Goal: Find specific page/section: Find specific page/section

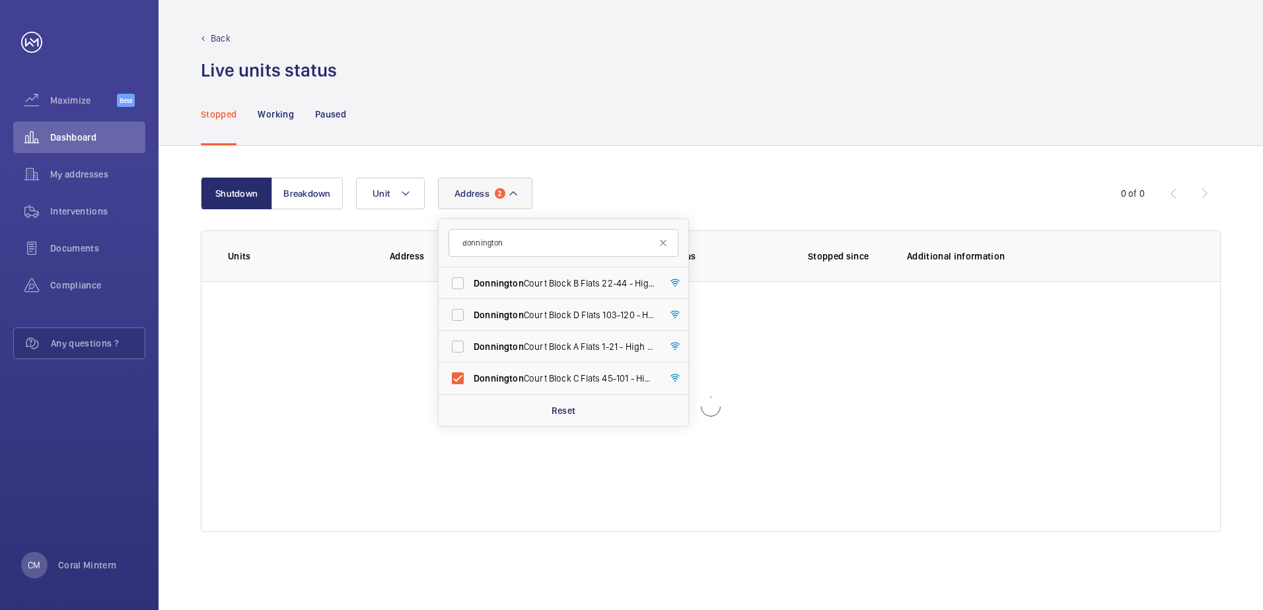
click at [575, 388] on label "[GEOGRAPHIC_DATA] C Flats [STREET_ADDRESS]" at bounding box center [554, 379] width 230 height 32
click at [471, 388] on input "[GEOGRAPHIC_DATA] C Flats [STREET_ADDRESS]" at bounding box center [457, 378] width 26 height 26
checkbox input "false"
click at [669, 83] on div "Stopped Working Paused" at bounding box center [711, 114] width 1020 height 63
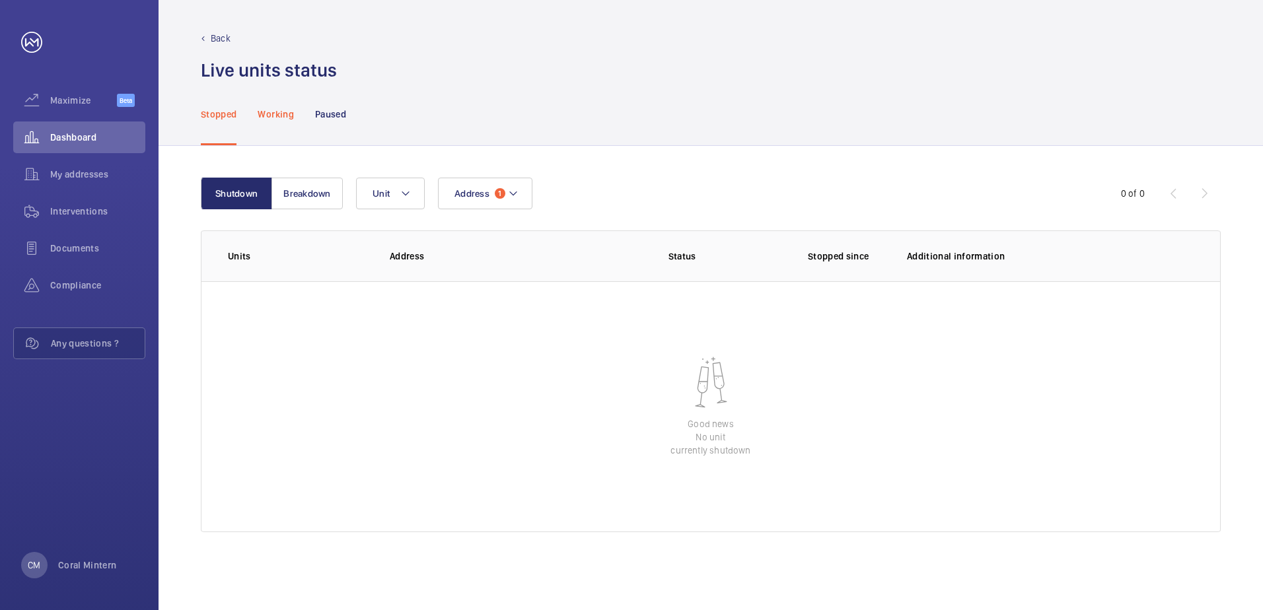
click at [272, 114] on p "Working" at bounding box center [276, 114] width 36 height 13
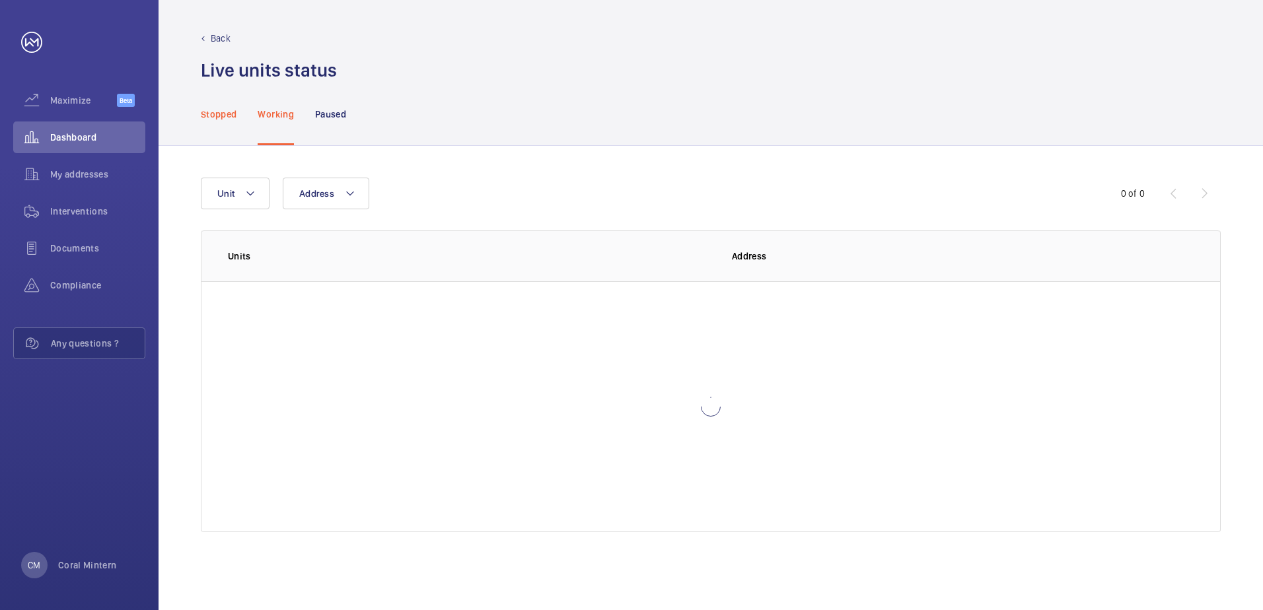
click at [220, 110] on p "Stopped" at bounding box center [219, 114] width 36 height 13
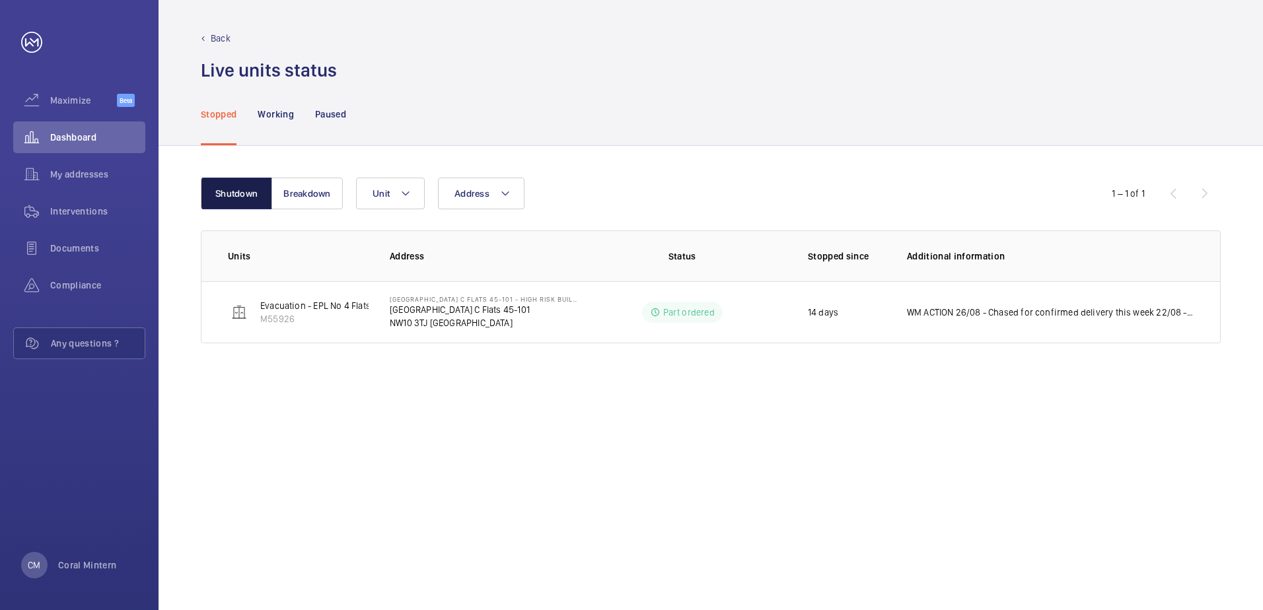
click at [259, 190] on button "Shutdown" at bounding box center [236, 194] width 71 height 32
click at [311, 190] on button "Breakdown" at bounding box center [306, 194] width 71 height 32
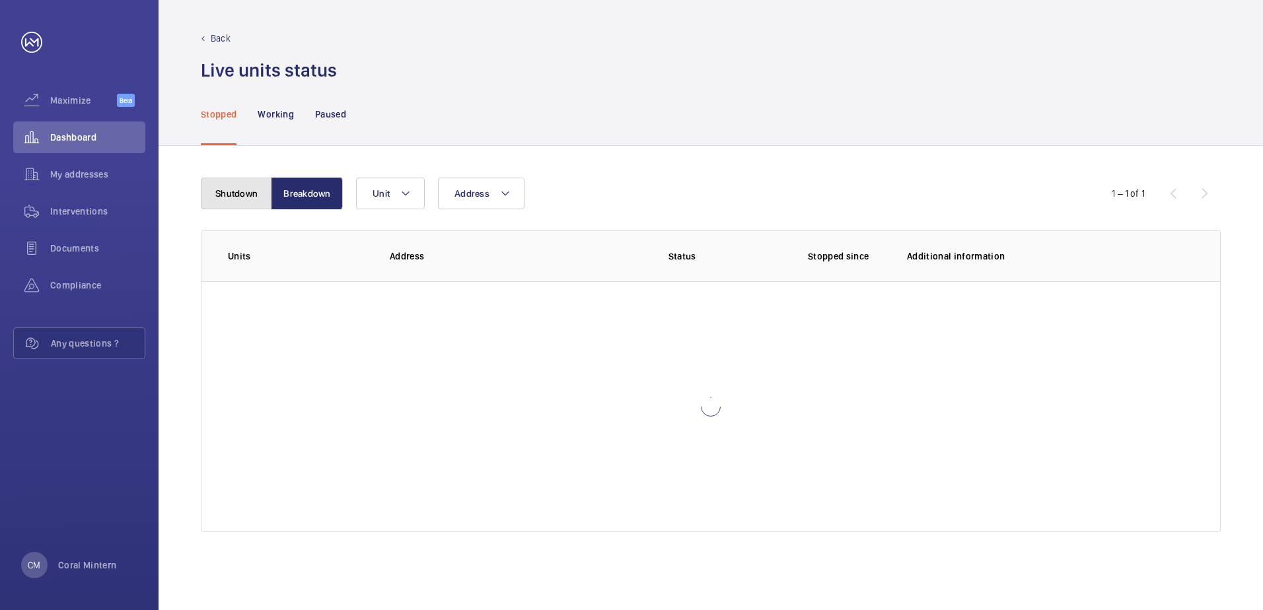
click at [216, 188] on button "Shutdown" at bounding box center [236, 194] width 71 height 32
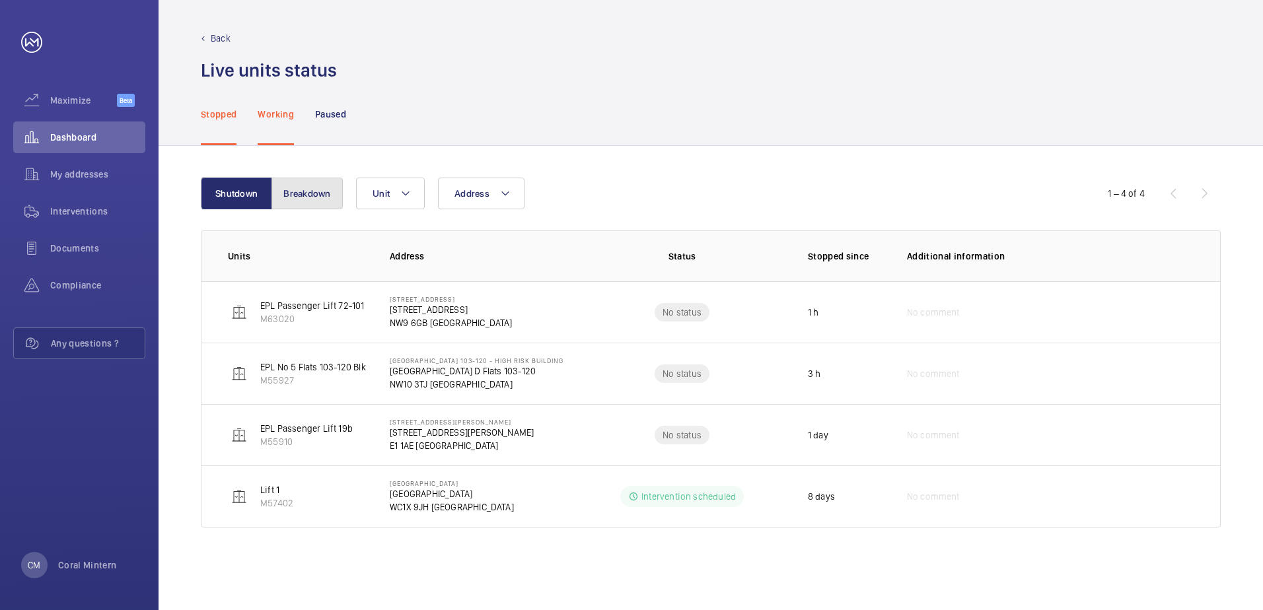
drag, startPoint x: 324, startPoint y: 182, endPoint x: 300, endPoint y: 125, distance: 61.0
click at [314, 150] on div "Shutdown Breakdown Address Unit 1 – 4 of 4 Units Address Status Stopped since A…" at bounding box center [711, 378] width 1104 height 464
click at [287, 106] on div "Working" at bounding box center [276, 114] width 36 height 63
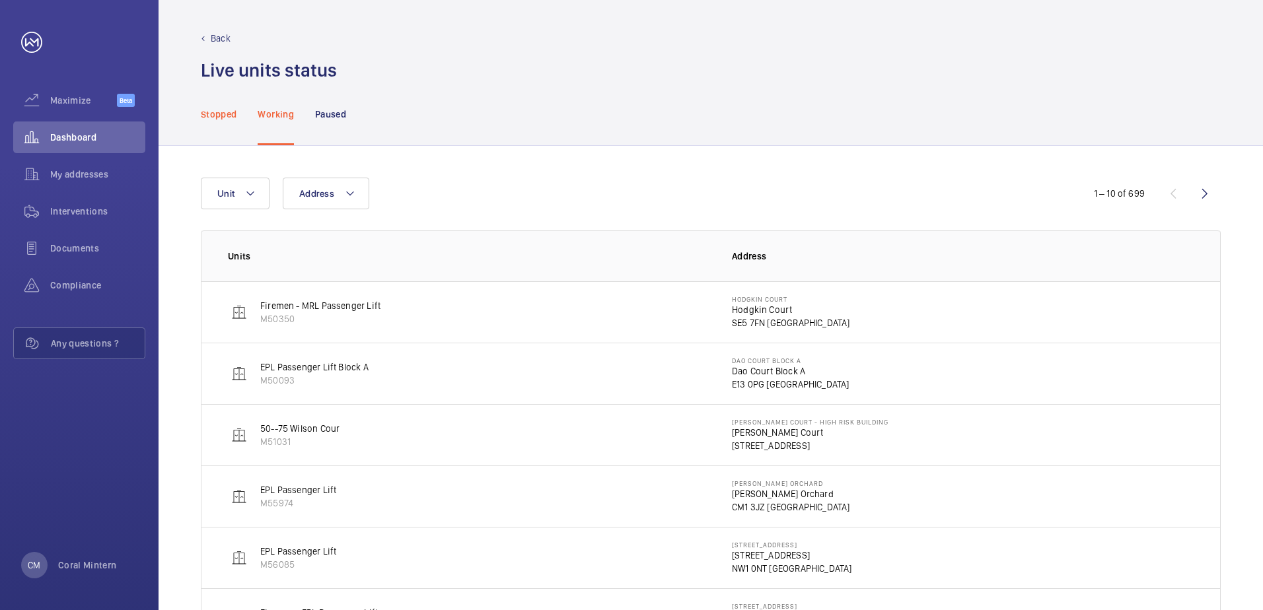
click at [216, 110] on p "Stopped" at bounding box center [219, 114] width 36 height 13
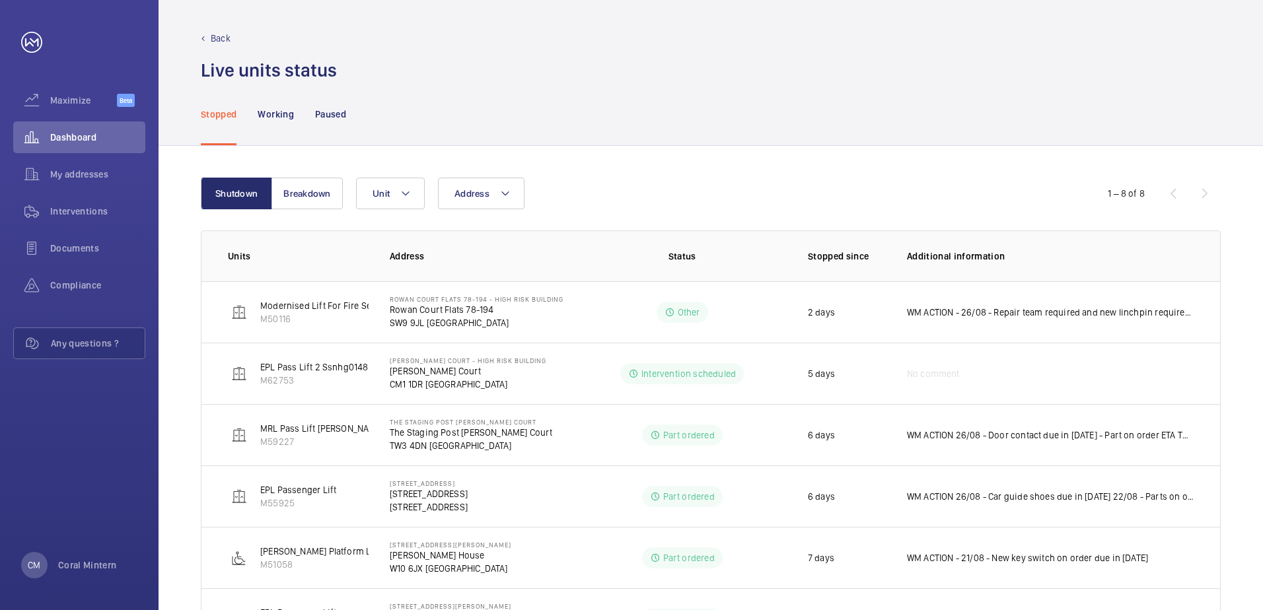
scroll to position [195, 0]
